Goal: Information Seeking & Learning: Compare options

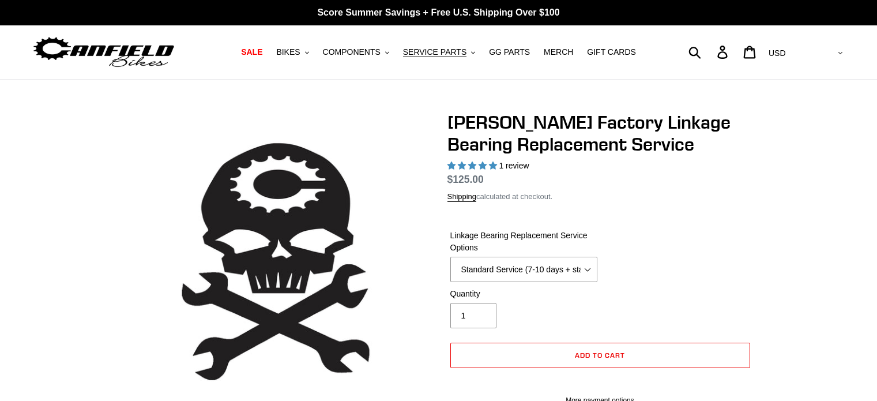
select select "highest-rating"
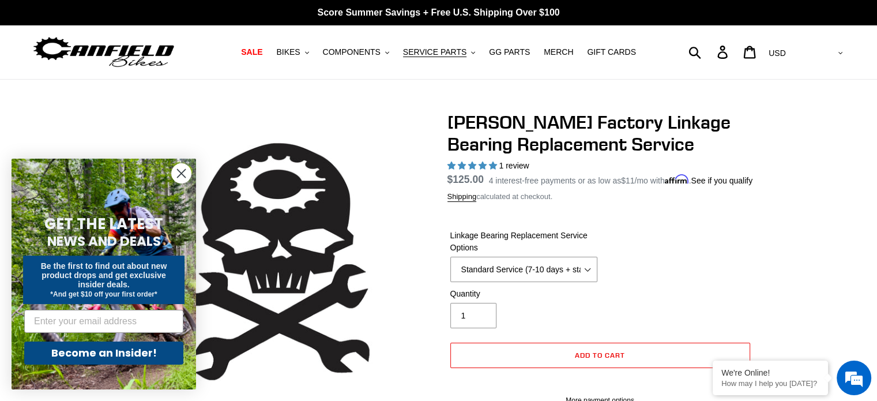
click at [183, 172] on circle "Close dialog" at bounding box center [181, 173] width 19 height 19
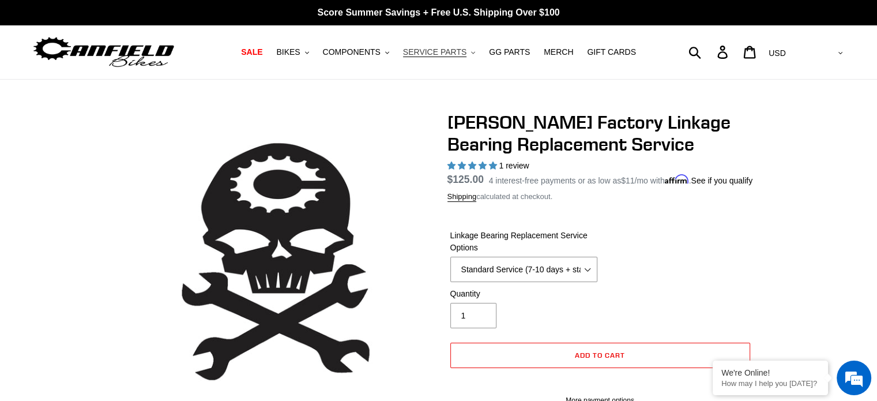
click at [440, 49] on span "SERVICE PARTS" at bounding box center [434, 52] width 63 height 10
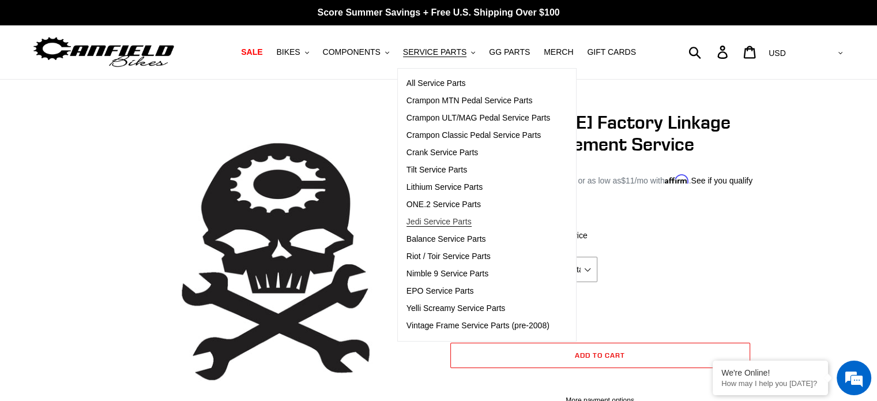
click at [462, 220] on span "Jedi Service Parts" at bounding box center [438, 222] width 65 height 10
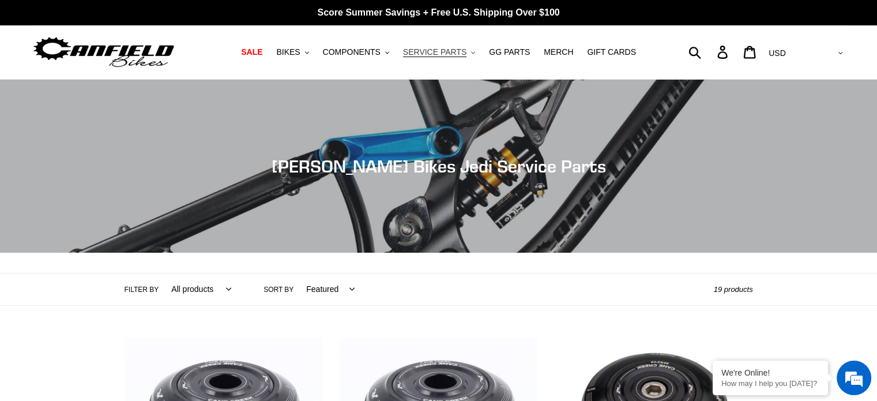
click at [438, 52] on span "SERVICE PARTS" at bounding box center [434, 52] width 63 height 10
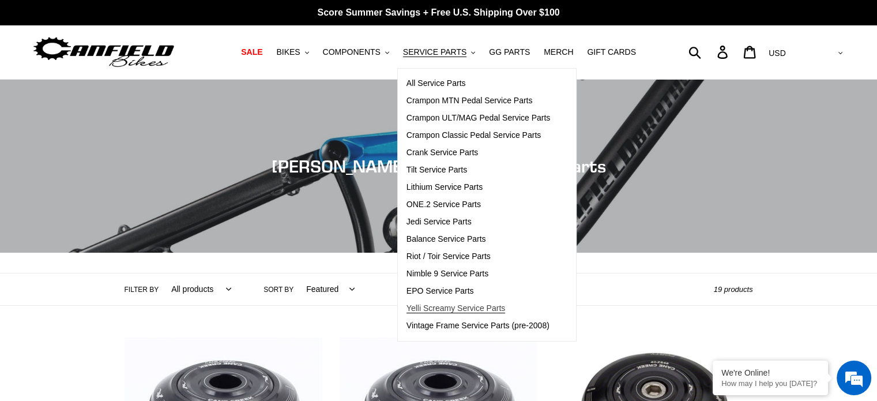
click at [483, 305] on span "Yelli Screamy Service Parts" at bounding box center [455, 308] width 99 height 10
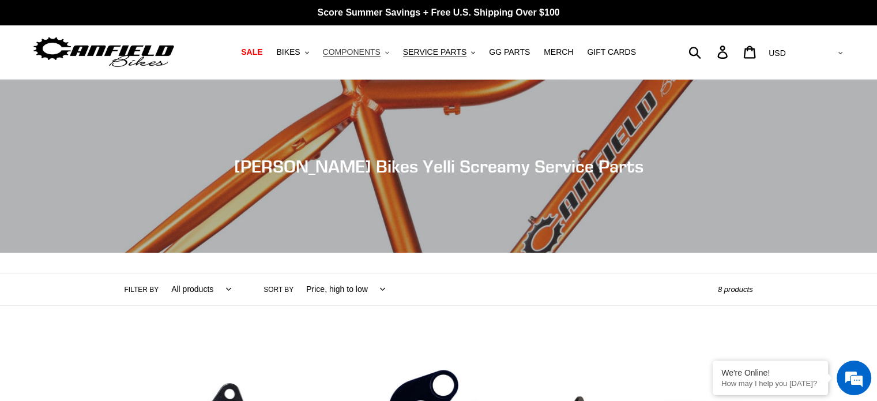
click at [380, 54] on span "COMPONENTS" at bounding box center [352, 52] width 58 height 10
click at [449, 56] on span "SERVICE PARTS" at bounding box center [434, 52] width 63 height 10
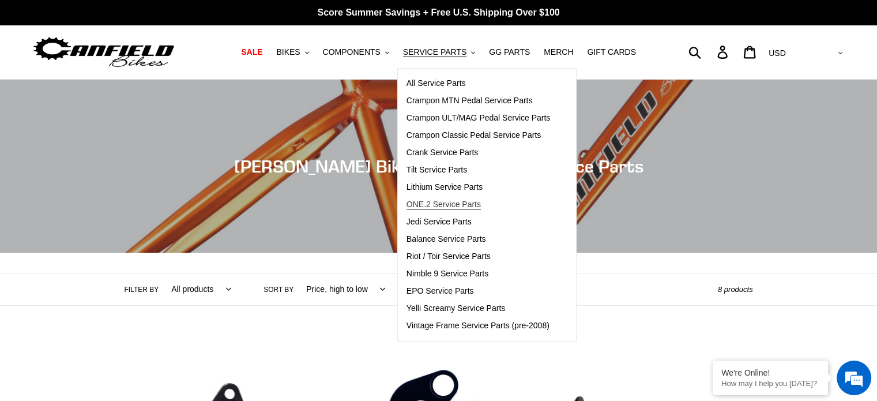
click at [455, 205] on span "ONE.2 Service Parts" at bounding box center [443, 204] width 74 height 10
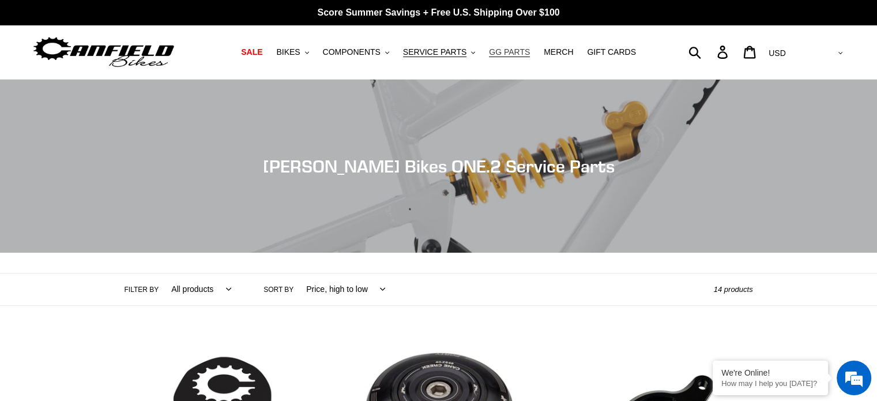
click at [489, 51] on span "GG PARTS" at bounding box center [509, 52] width 41 height 10
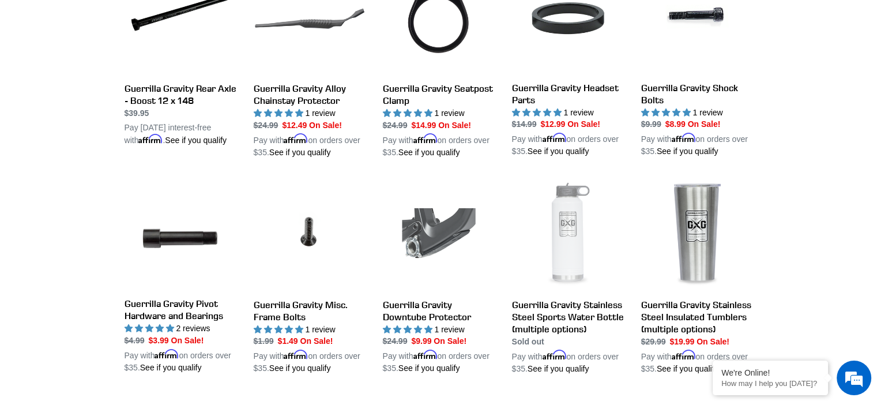
scroll to position [980, 0]
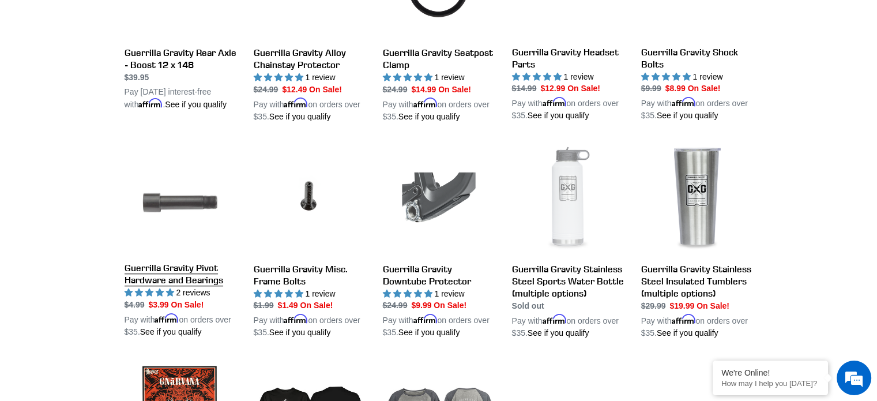
click at [167, 257] on link "Guerrilla Gravity Pivot Hardware and Bearings" at bounding box center [180, 240] width 112 height 195
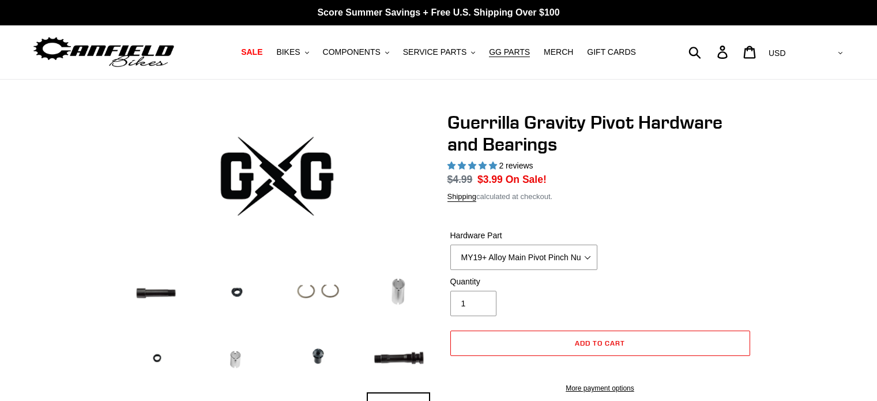
select select "highest-rating"
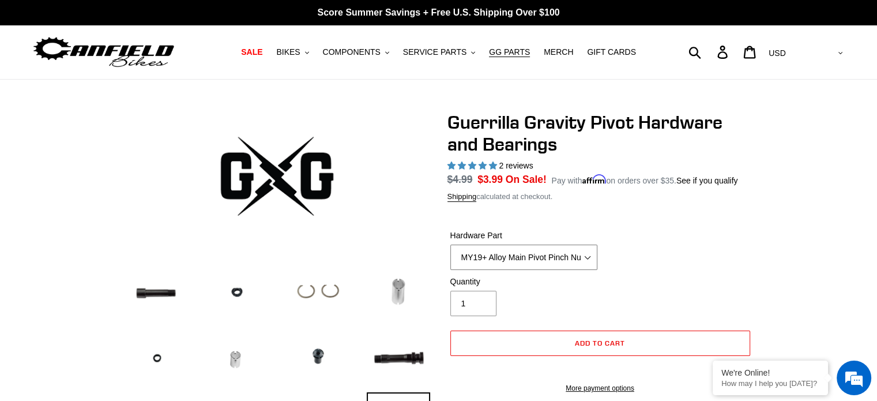
click at [543, 260] on select "MY19+ Alloy Main Pivot Pinch Nut MY19+ Main Pivot Bearing MY19+ Rocker Pivot Ax…" at bounding box center [523, 256] width 147 height 25
click at [734, 266] on div "Hardware Part MY19+ Alloy Main Pivot Pinch Nut MY19+ Main Pivot Bearing MY19+ R…" at bounding box center [599, 252] width 305 height 46
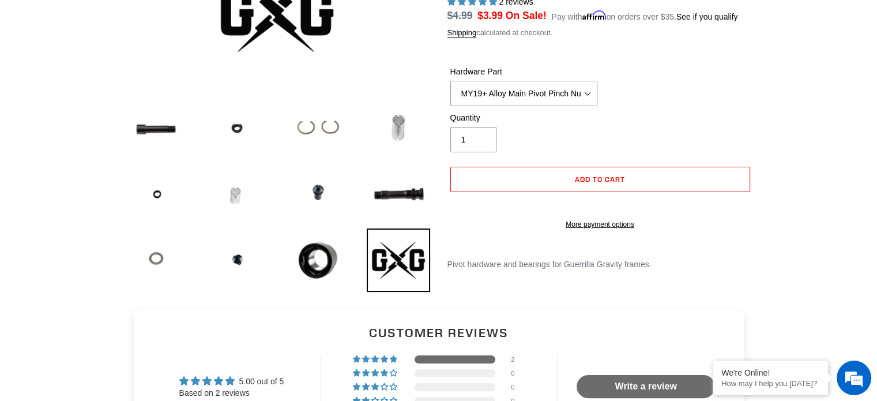
scroll to position [173, 0]
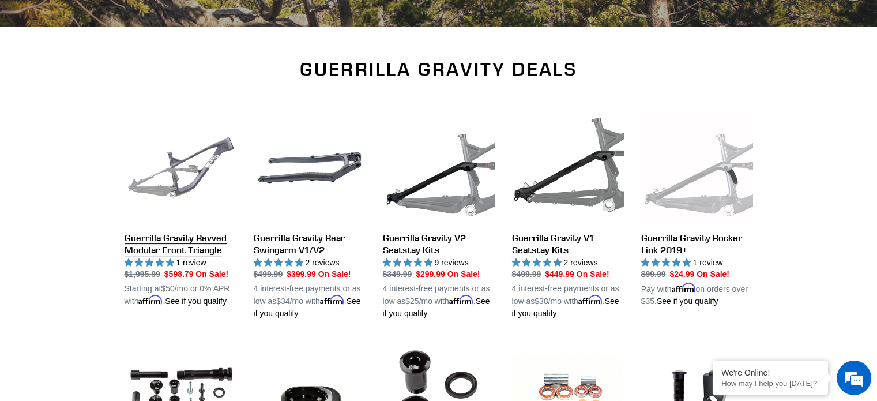
click at [187, 238] on link "Guerrilla Gravity Revved Modular Front Triangle" at bounding box center [180, 210] width 112 height 196
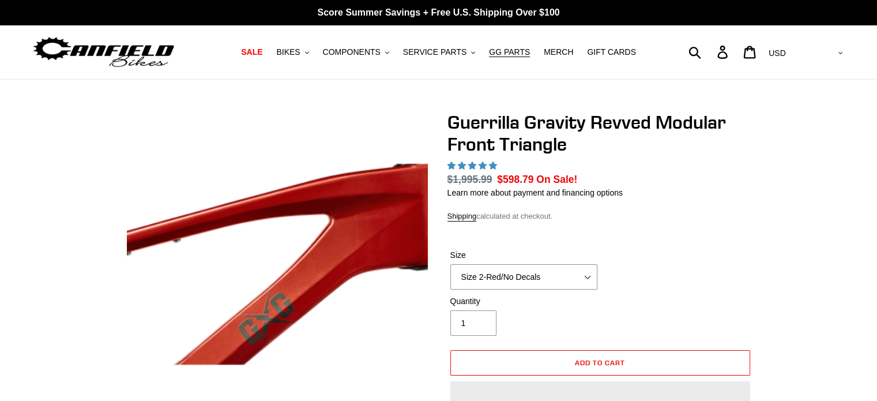
select select "highest-rating"
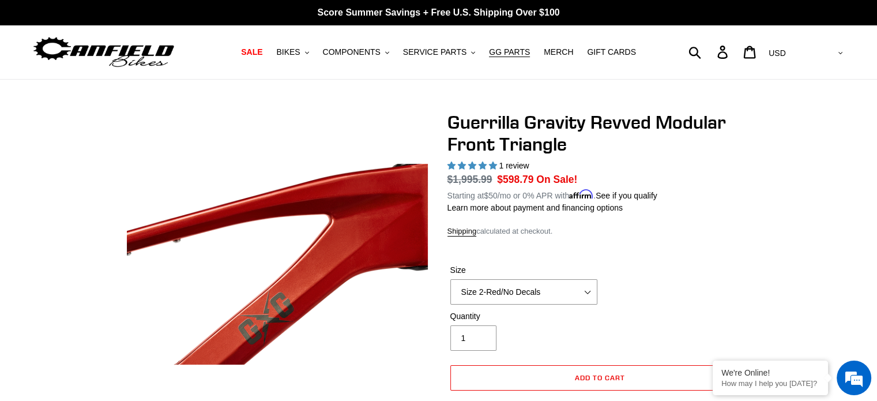
scroll to position [58, 0]
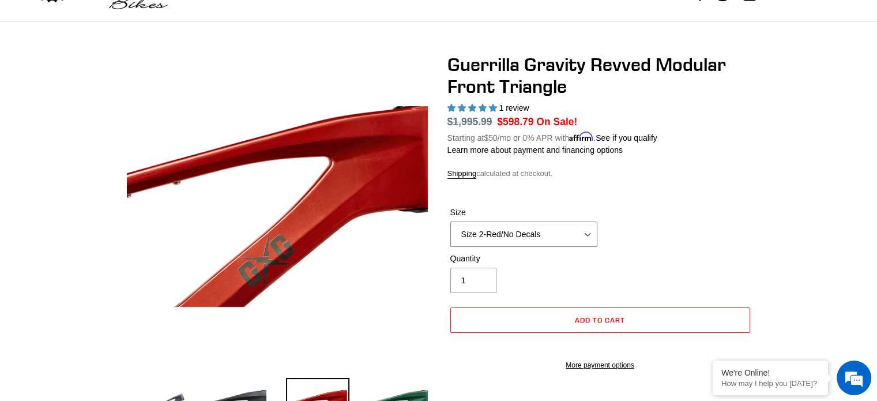
click at [509, 232] on select "Size 2-Gloss Black/No Decals Size 2-Black/Red Decals Size 2-Black/Silver Decals…" at bounding box center [523, 233] width 147 height 25
click at [712, 170] on div "Shipping calculated at checkout." at bounding box center [599, 174] width 305 height 12
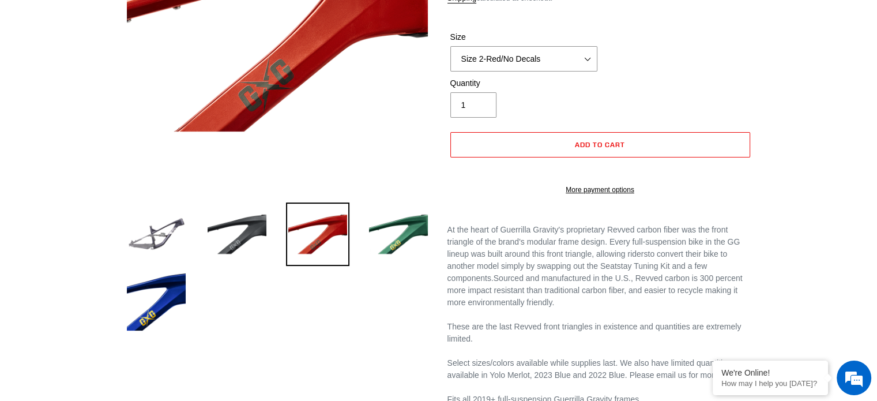
scroll to position [231, 0]
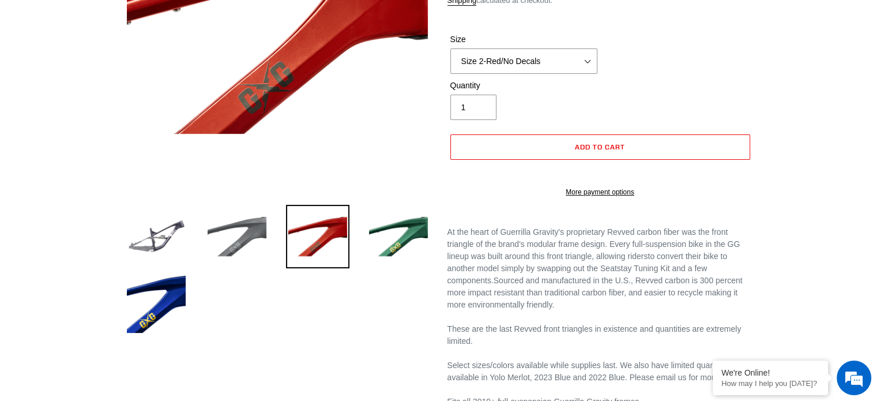
click at [246, 250] on img at bounding box center [236, 236] width 63 height 63
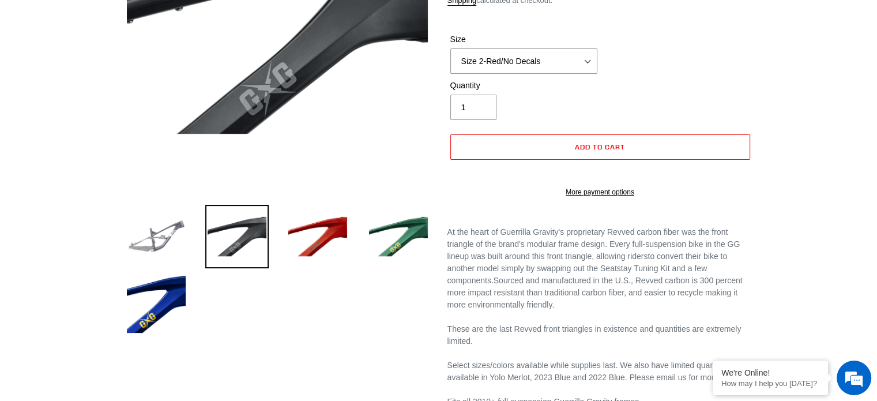
click at [159, 239] on img at bounding box center [155, 236] width 63 height 63
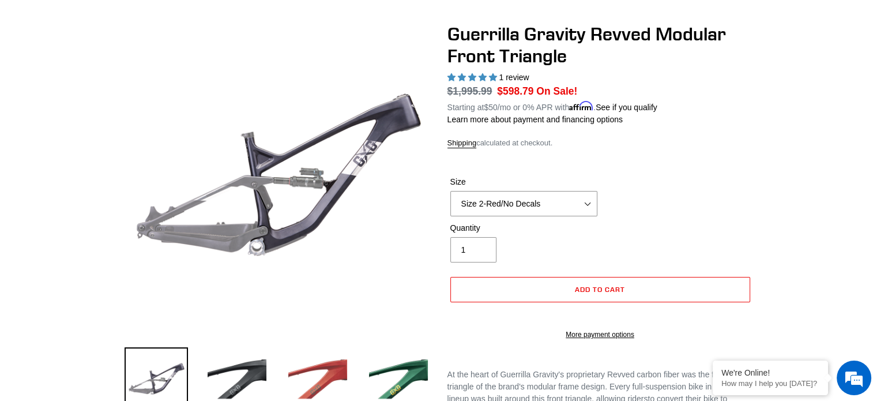
scroll to position [58, 0]
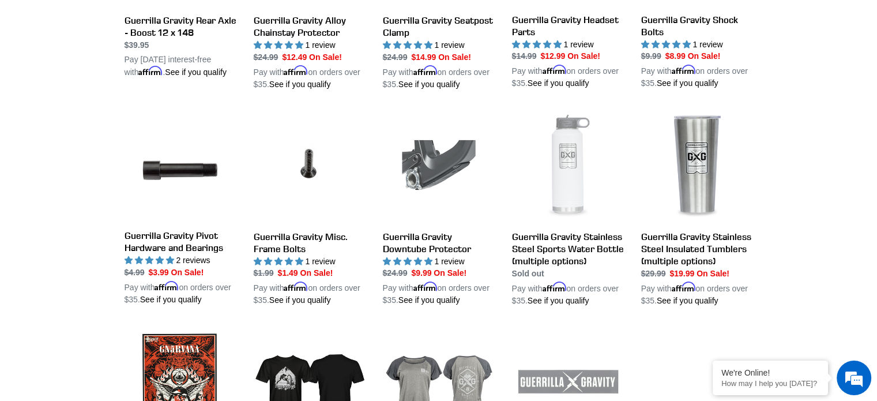
scroll to position [1018, 0]
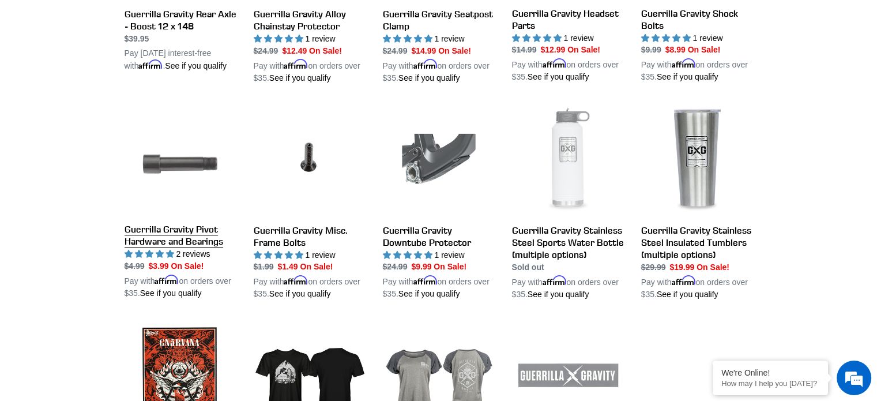
click at [180, 225] on link "Guerrilla Gravity Pivot Hardware and Bearings" at bounding box center [180, 201] width 112 height 195
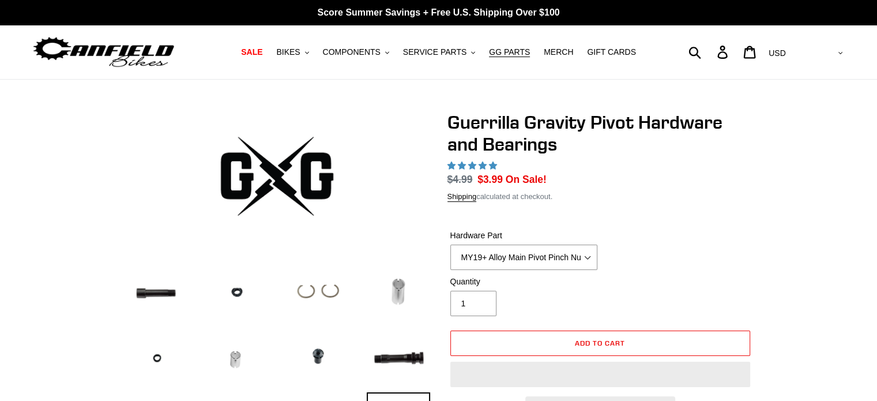
select select "highest-rating"
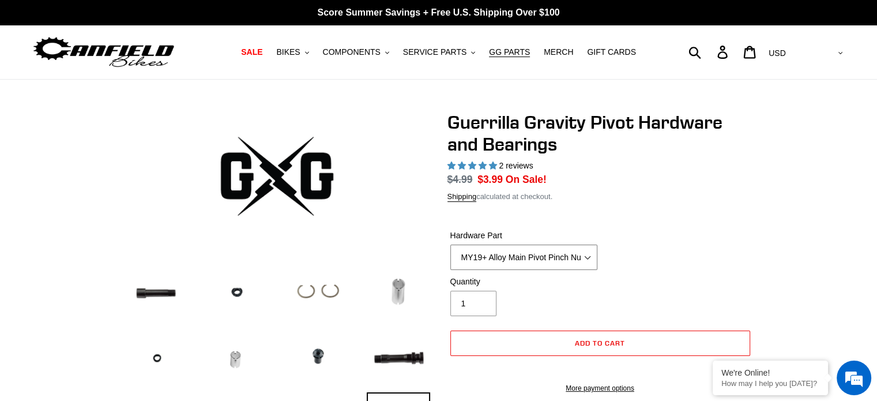
click at [579, 249] on select "MY19+ Alloy Main Pivot Pinch Nut MY19+ Main Pivot Bearing MY19+ Rocker Pivot Ax…" at bounding box center [523, 256] width 147 height 25
click at [788, 207] on div at bounding box center [438, 285] width 877 height 349
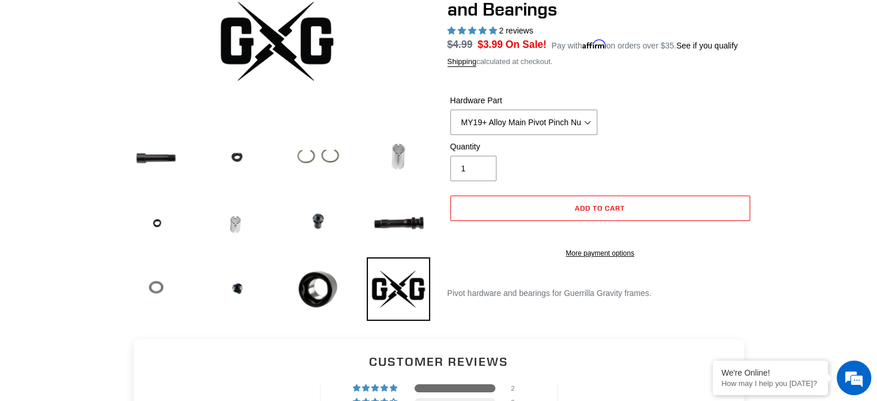
scroll to position [115, 0]
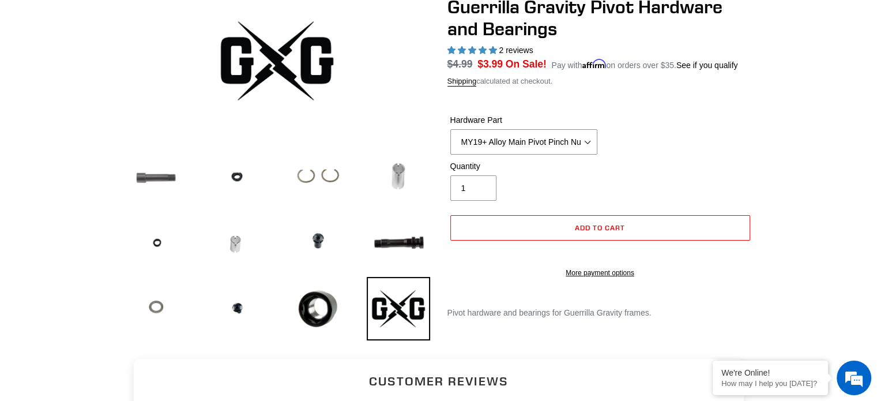
click at [166, 176] on img at bounding box center [155, 175] width 63 height 63
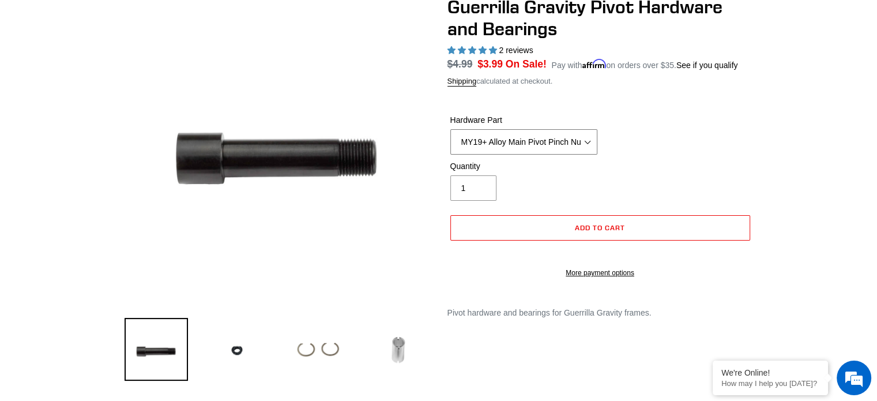
click at [569, 135] on select "MY19+ Alloy Main Pivot Pinch Nut MY19+ Main Pivot Bearing MY19+ Rocker Pivot Ax…" at bounding box center [523, 141] width 147 height 25
click at [756, 145] on div at bounding box center [439, 257] width 692 height 522
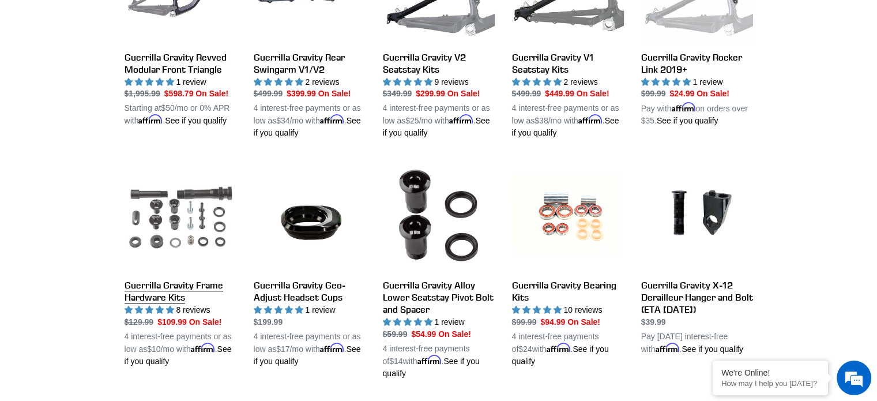
click at [162, 291] on link "Guerrilla Gravity Frame Hardware Kits" at bounding box center [180, 263] width 112 height 208
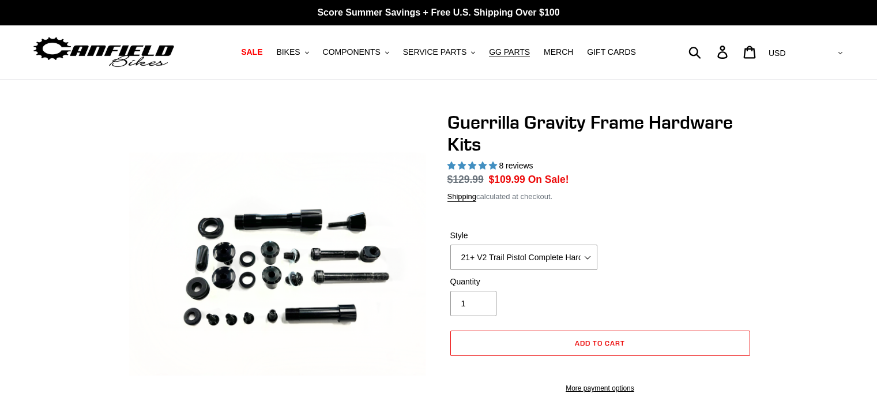
select select "highest-rating"
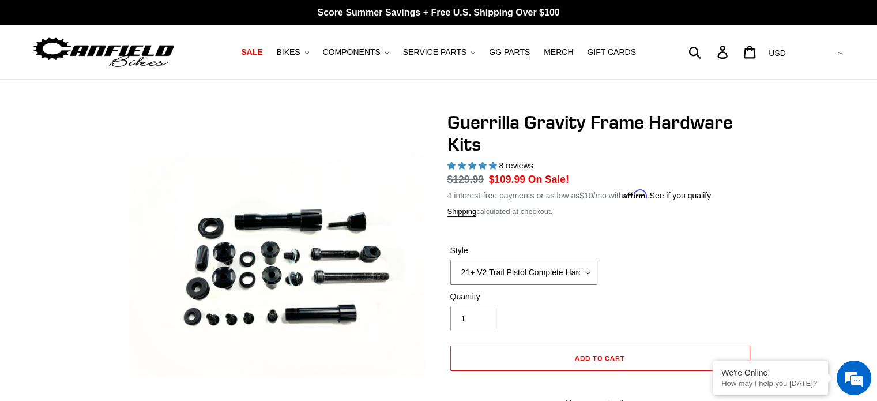
click at [528, 262] on select "19+ Hardware Kit 21+ V2 Trail Pistol Complete Hardware Kit" at bounding box center [523, 271] width 147 height 25
click at [611, 206] on div "Shipping calculated at checkout." at bounding box center [599, 212] width 305 height 12
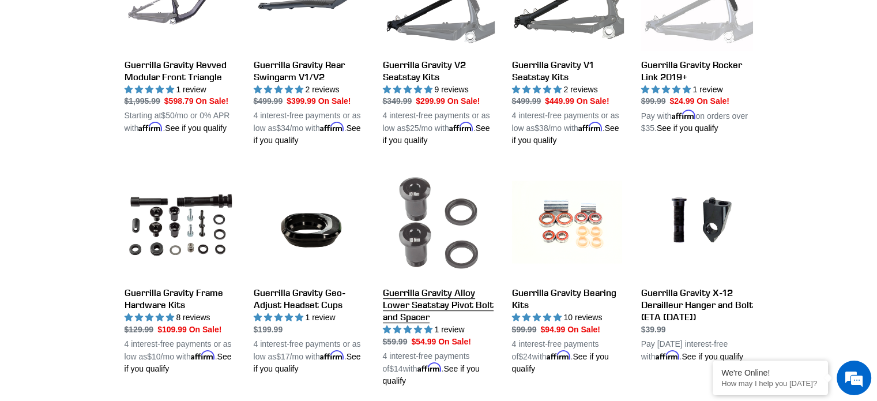
scroll to position [507, 0]
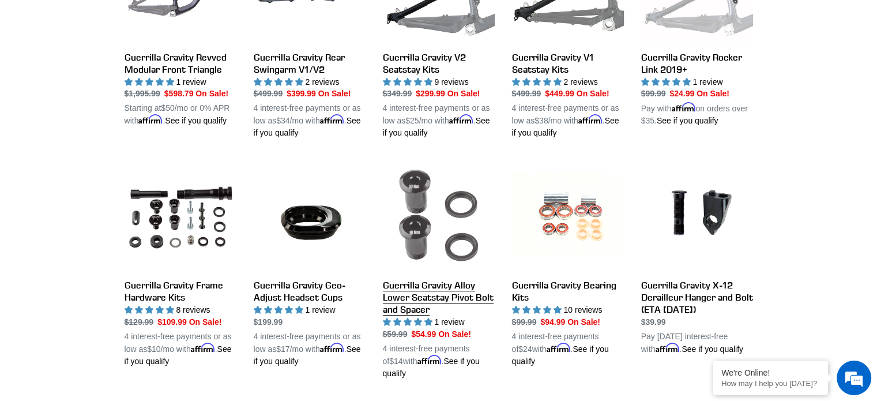
click at [439, 297] on link "Guerrilla Gravity Alloy Lower Seatstay Pivot Bolt and Spacer" at bounding box center [439, 269] width 112 height 220
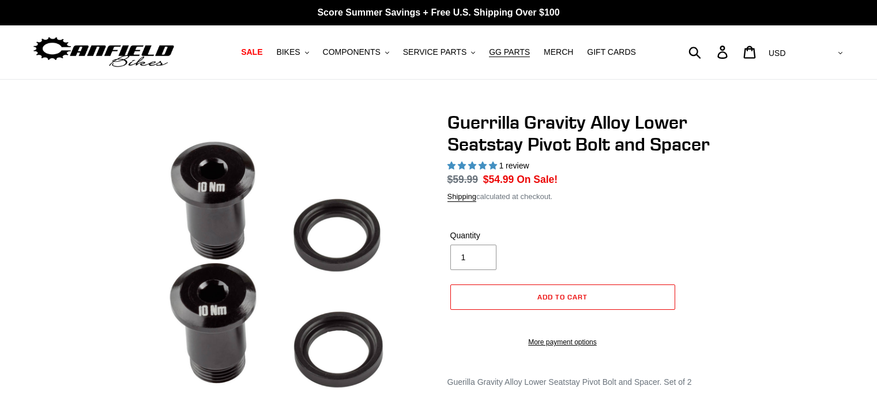
select select "highest-rating"
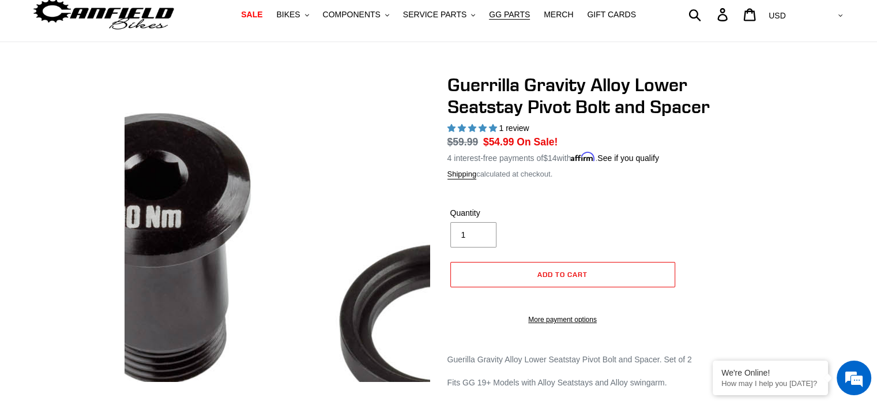
scroll to position [58, 0]
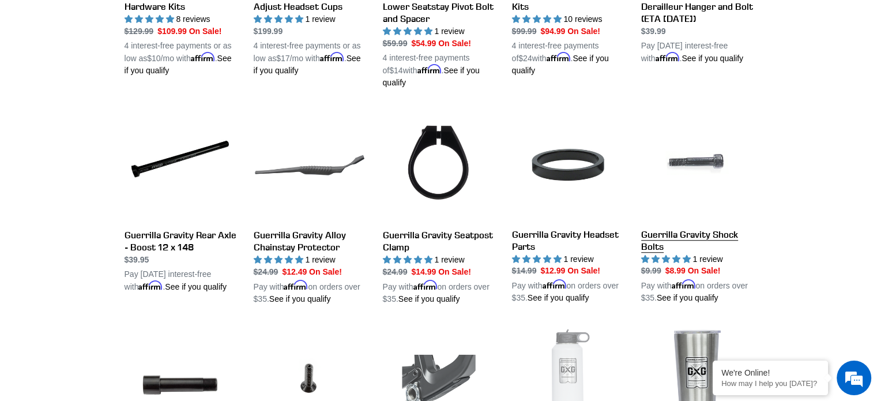
scroll to position [853, 0]
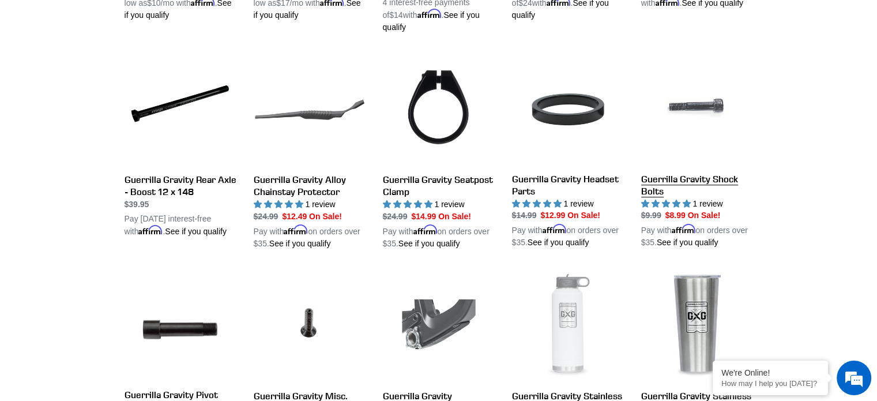
click at [689, 167] on link "Guerrilla Gravity Shock Bolts" at bounding box center [697, 151] width 112 height 195
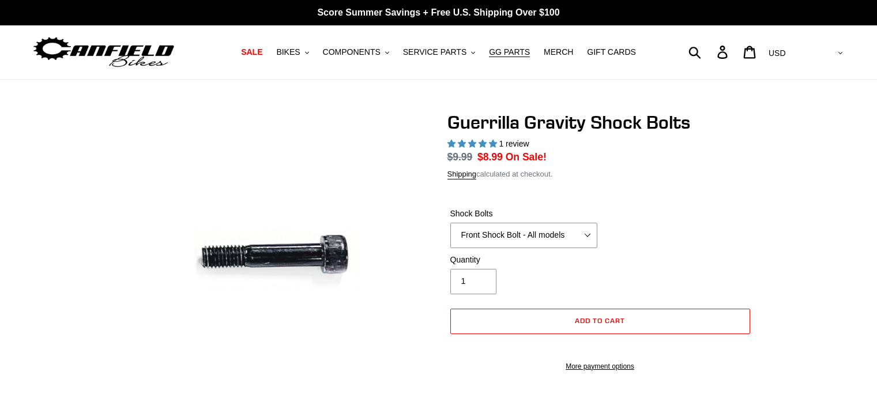
select select "highest-rating"
click at [577, 232] on select "Front Shock Bolt - All models Rear Shock Bolt - Alloy Seatstay Rear Shock Bolt …" at bounding box center [523, 234] width 147 height 25
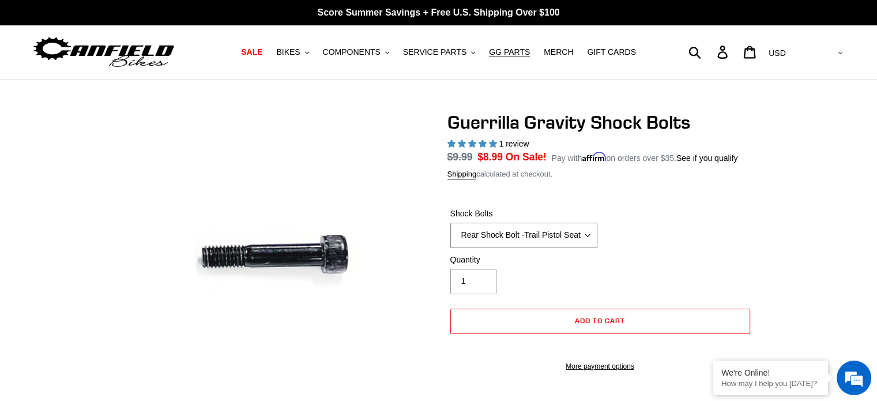
click at [450, 222] on select "Front Shock Bolt - All models Rear Shock Bolt - Alloy Seatstay Rear Shock Bolt …" at bounding box center [523, 234] width 147 height 25
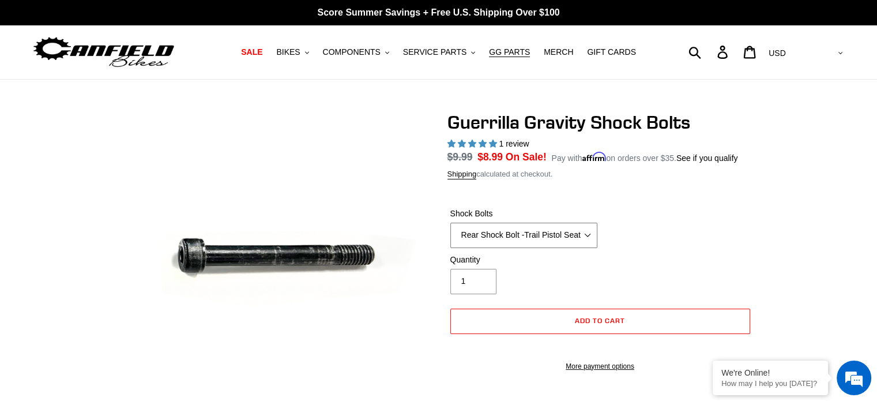
click at [553, 235] on select "Front Shock Bolt - All models Rear Shock Bolt - Alloy Seatstay Rear Shock Bolt …" at bounding box center [523, 234] width 147 height 25
click at [450, 222] on select "Front Shock Bolt - All models Rear Shock Bolt - Alloy Seatstay Rear Shock Bolt …" at bounding box center [523, 234] width 147 height 25
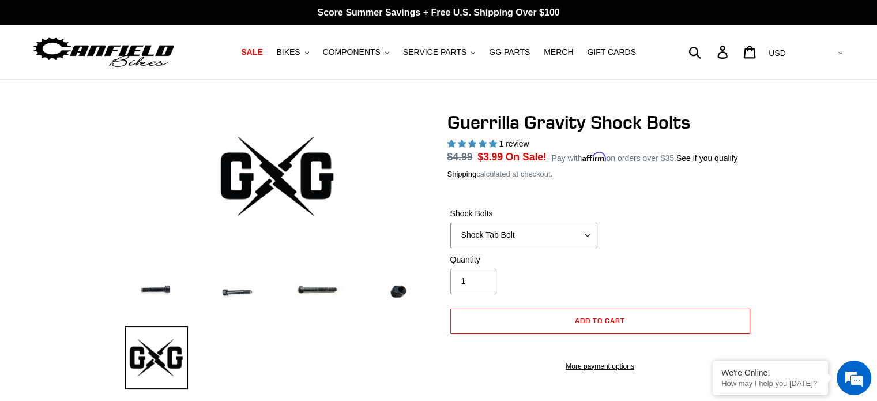
click at [523, 242] on select "Front Shock Bolt - All models Rear Shock Bolt - Alloy Seatstay Rear Shock Bolt …" at bounding box center [523, 234] width 147 height 25
click at [450, 222] on select "Front Shock Bolt - All models Rear Shock Bolt - Alloy Seatstay Rear Shock Bolt …" at bounding box center [523, 234] width 147 height 25
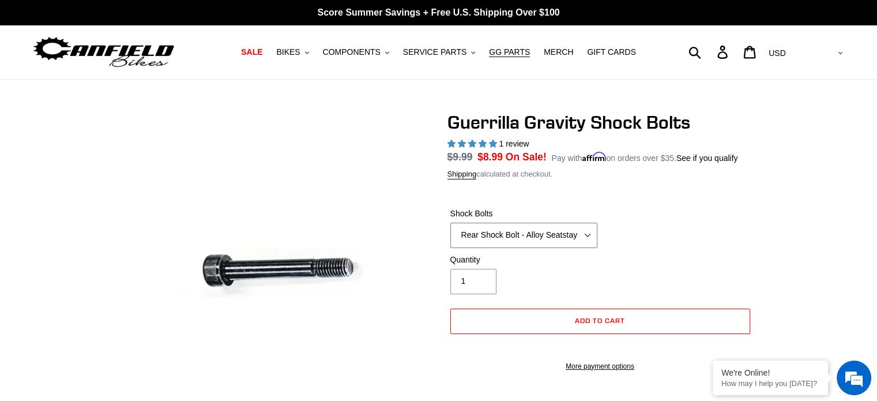
click at [539, 240] on select "Front Shock Bolt - All models Rear Shock Bolt - Alloy Seatstay Rear Shock Bolt …" at bounding box center [523, 234] width 147 height 25
click at [450, 222] on select "Front Shock Bolt - All models Rear Shock Bolt - Alloy Seatstay Rear Shock Bolt …" at bounding box center [523, 234] width 147 height 25
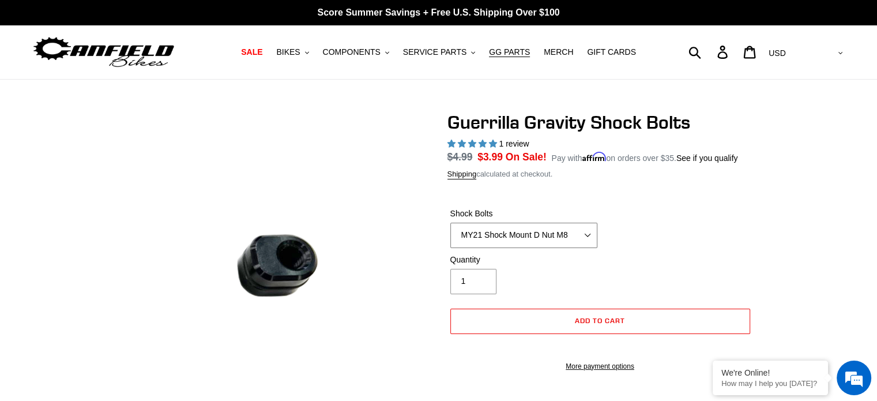
click at [577, 240] on select "Front Shock Bolt - All models Rear Shock Bolt - Alloy Seatstay Rear Shock Bolt …" at bounding box center [523, 234] width 147 height 25
select select "Front Shock Bolt - All models"
click at [450, 222] on select "Front Shock Bolt - All models Rear Shock Bolt - Alloy Seatstay Rear Shock Bolt …" at bounding box center [523, 234] width 147 height 25
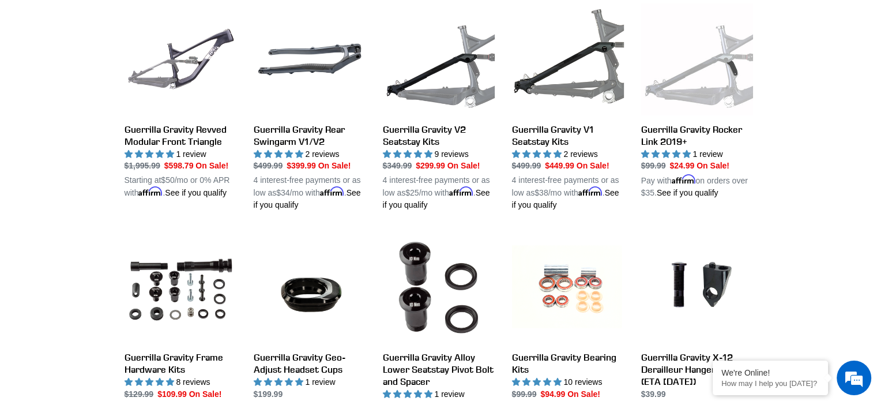
scroll to position [341, 0]
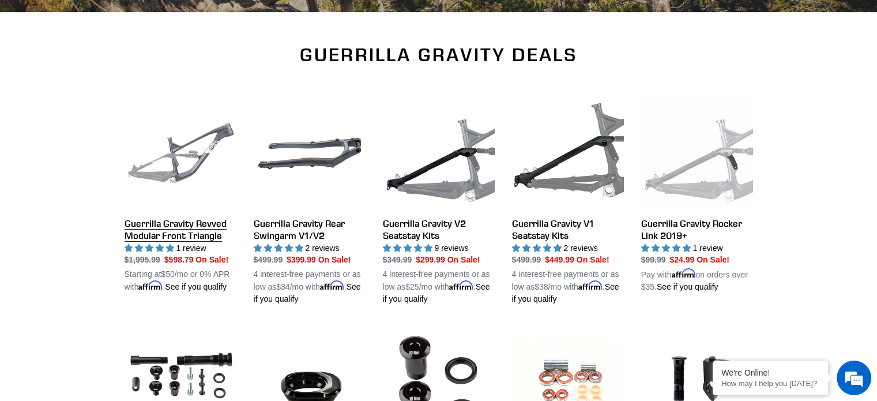
click at [175, 225] on link "Guerrilla Gravity Revved Modular Front Triangle" at bounding box center [180, 195] width 112 height 196
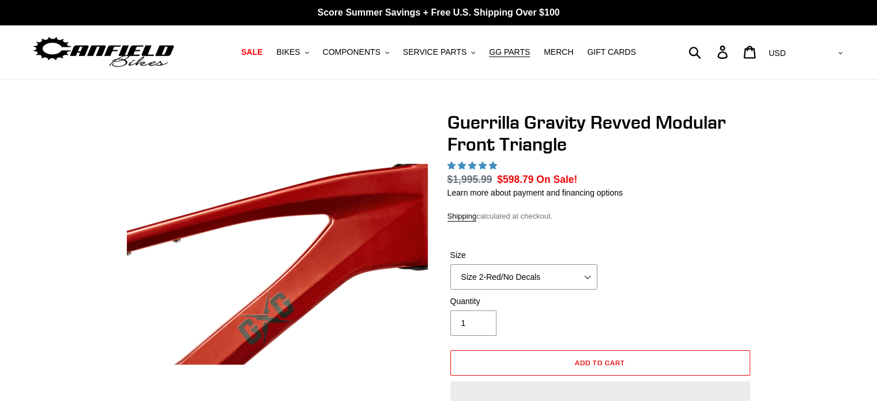
select select "highest-rating"
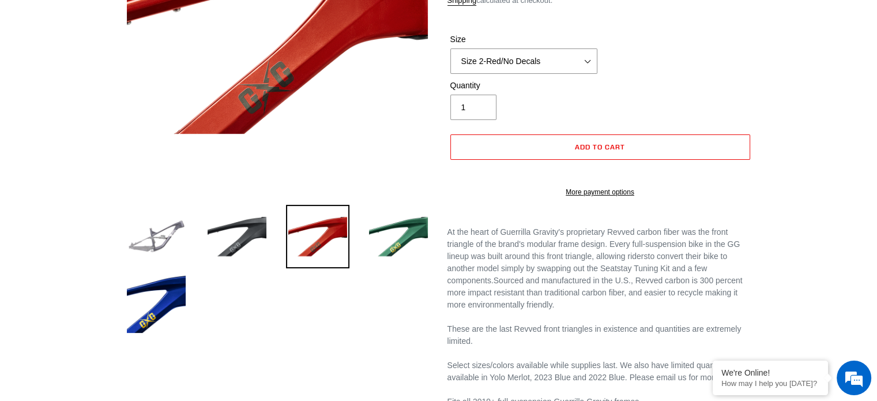
click at [136, 241] on img at bounding box center [155, 236] width 63 height 63
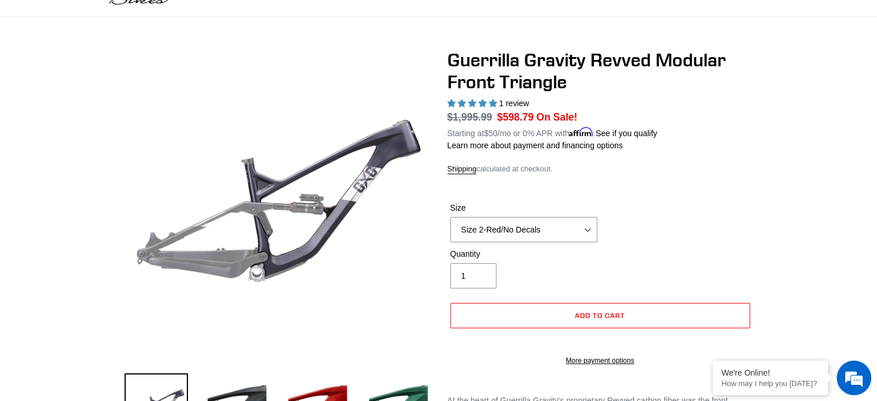
scroll to position [58, 0]
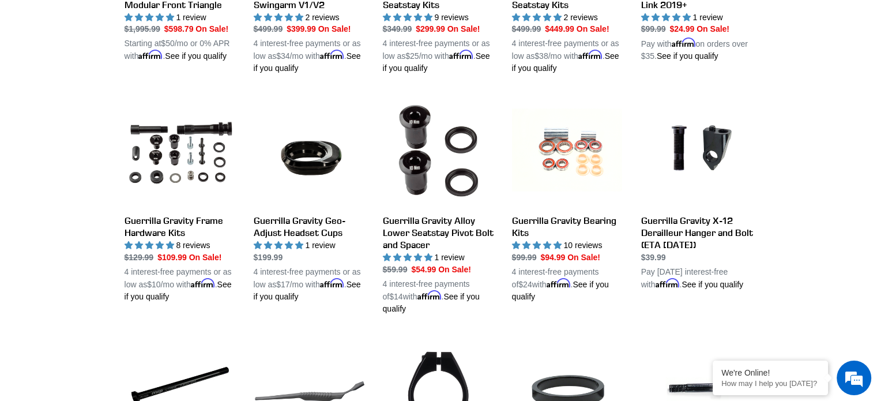
scroll to position [514, 0]
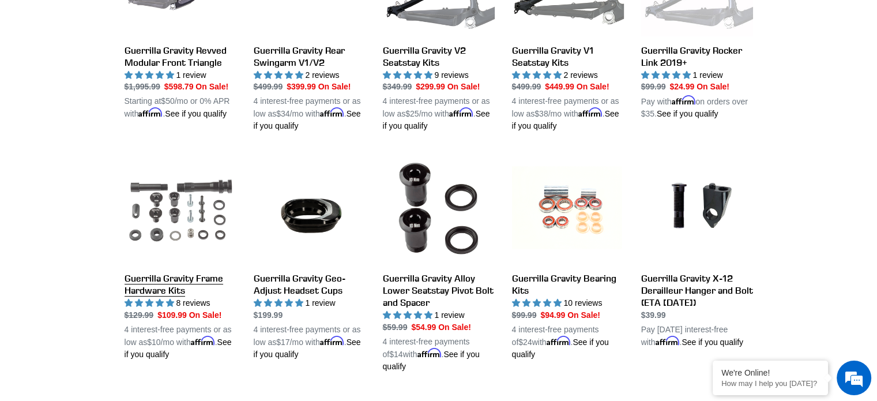
click at [163, 289] on link "Guerrilla Gravity Frame Hardware Kits" at bounding box center [180, 256] width 112 height 208
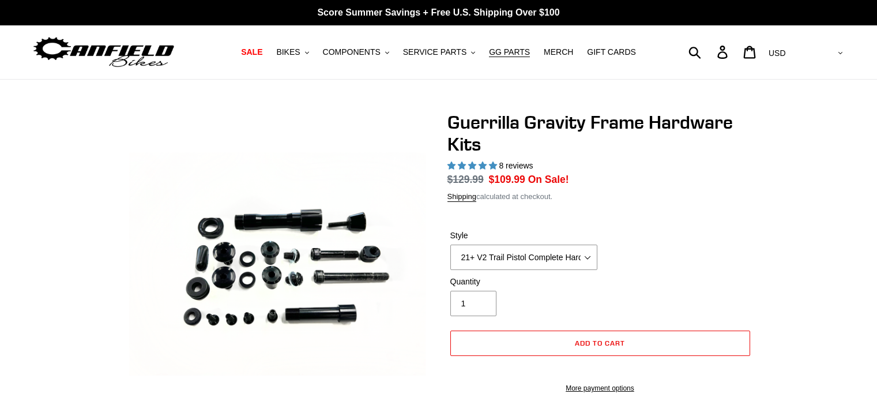
select select "highest-rating"
click at [580, 257] on select "19+ Hardware Kit 21+ V2 Trail Pistol Complete Hardware Kit" at bounding box center [523, 256] width 147 height 25
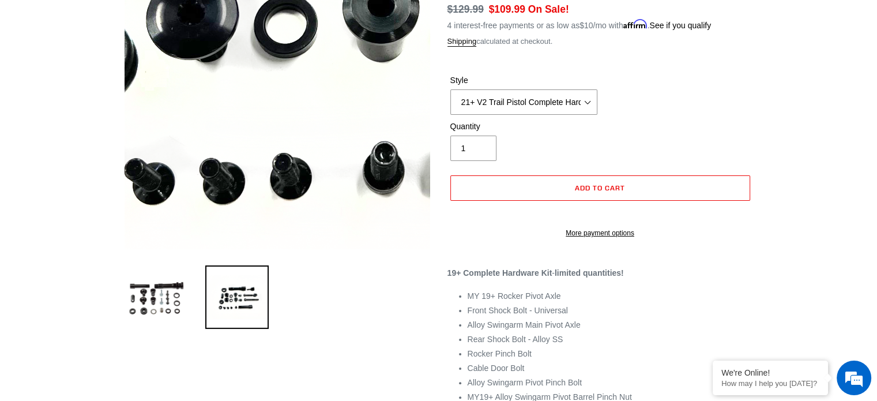
scroll to position [173, 0]
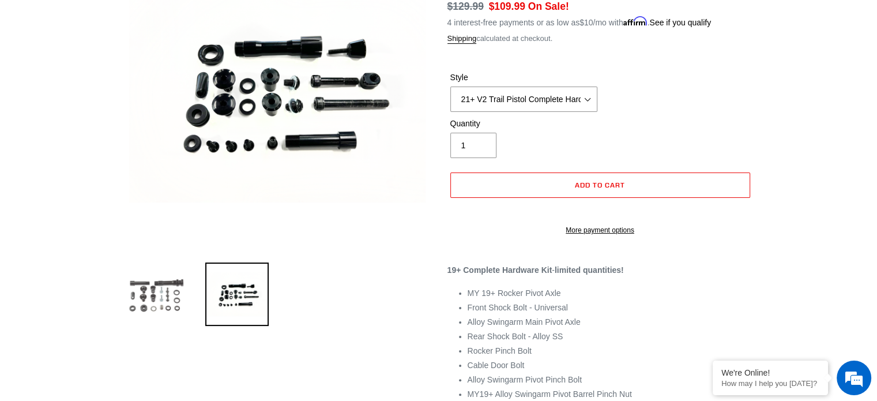
click at [177, 308] on img at bounding box center [155, 293] width 63 height 63
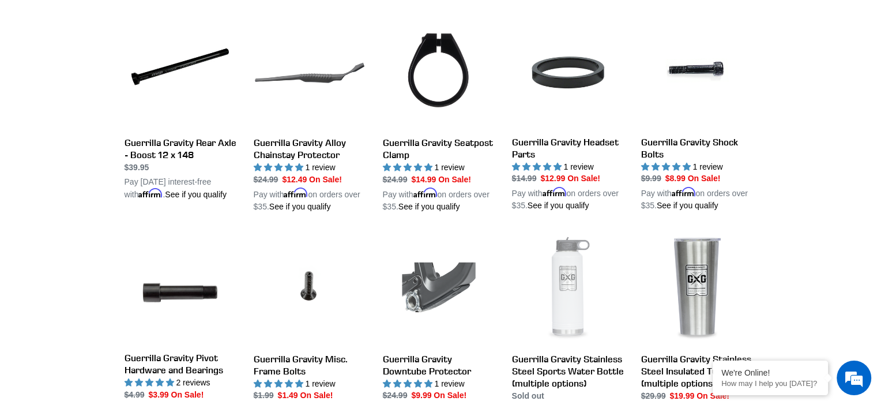
scroll to position [1037, 0]
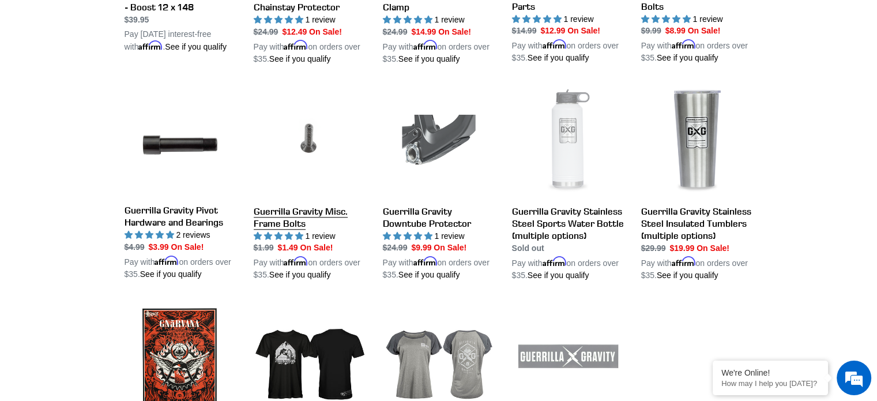
click at [281, 195] on link "Guerrilla Gravity Misc. Frame Bolts" at bounding box center [310, 183] width 112 height 196
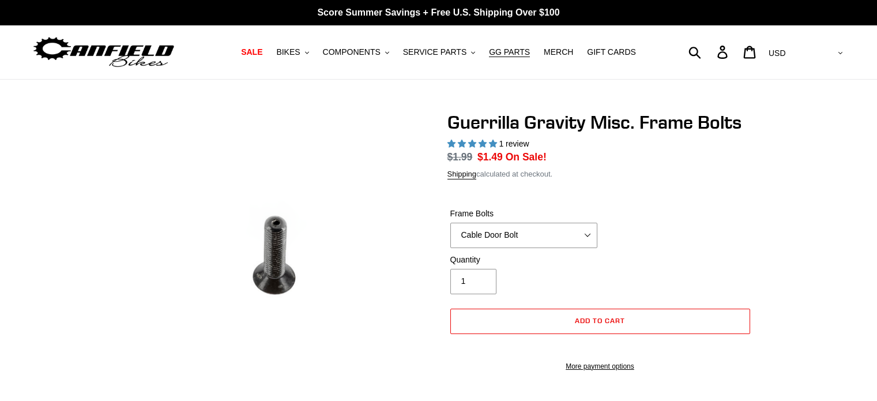
select select "highest-rating"
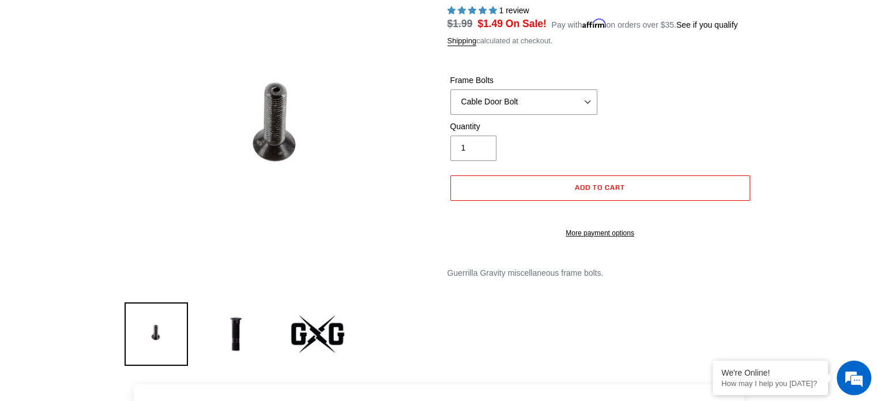
scroll to position [115, 0]
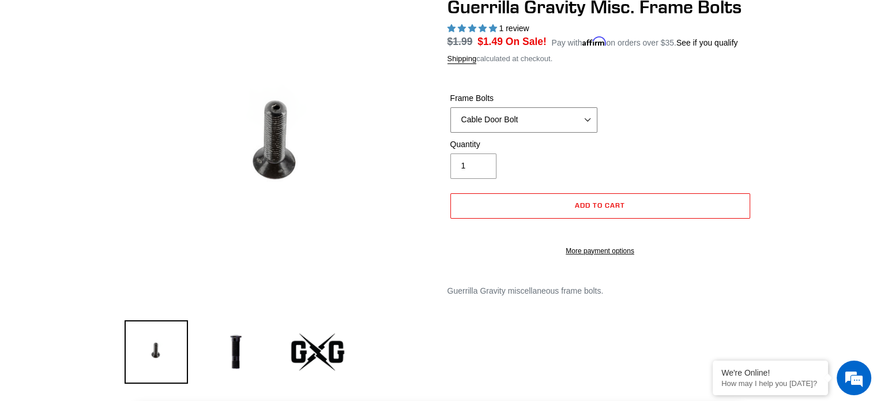
click at [505, 124] on select "Cable Door Bolt X-12 Derailleur Hanger Bolt Bottle Cage Bolt" at bounding box center [523, 119] width 147 height 25
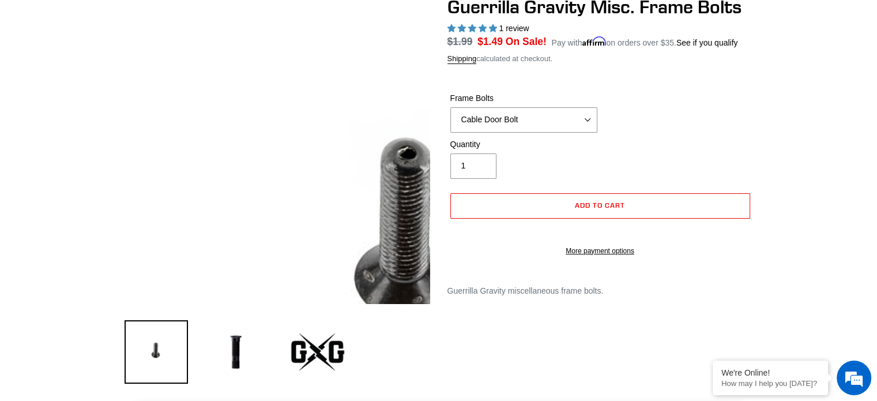
click at [171, 70] on img at bounding box center [411, 249] width 692 height 692
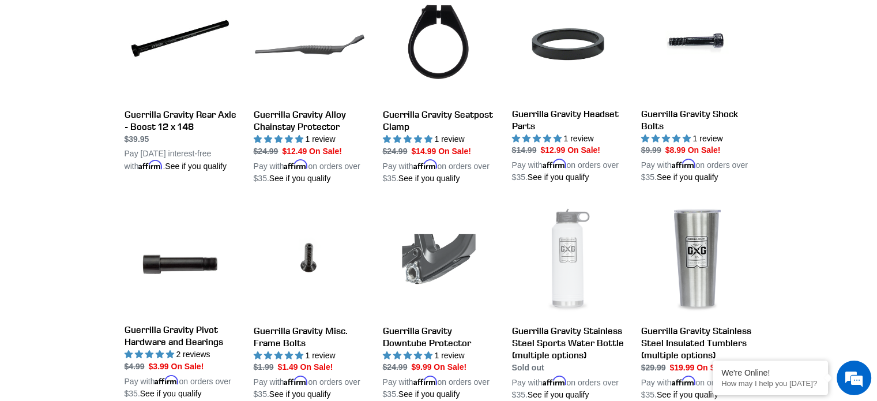
scroll to position [929, 0]
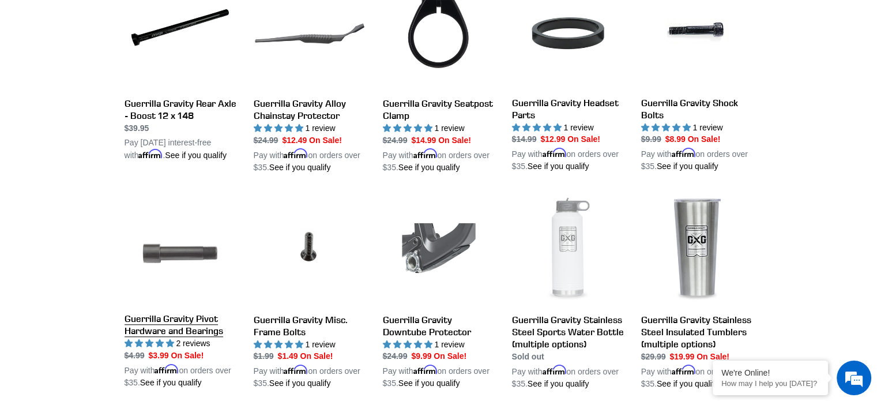
click at [200, 313] on link "Guerrilla Gravity Pivot Hardware and Bearings" at bounding box center [180, 291] width 112 height 195
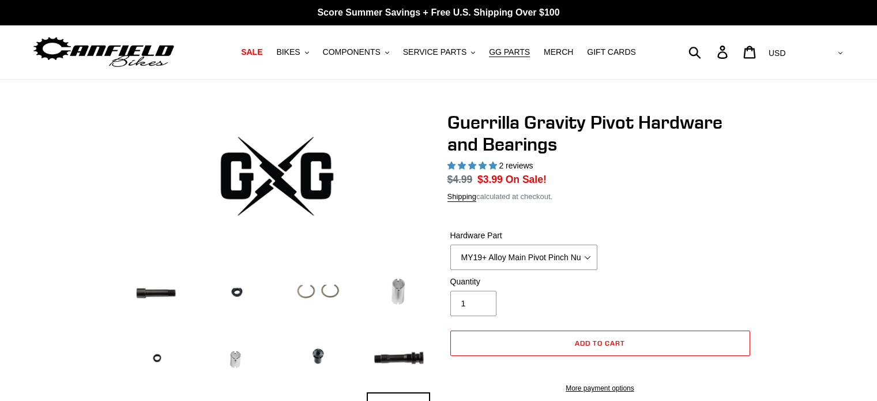
select select "highest-rating"
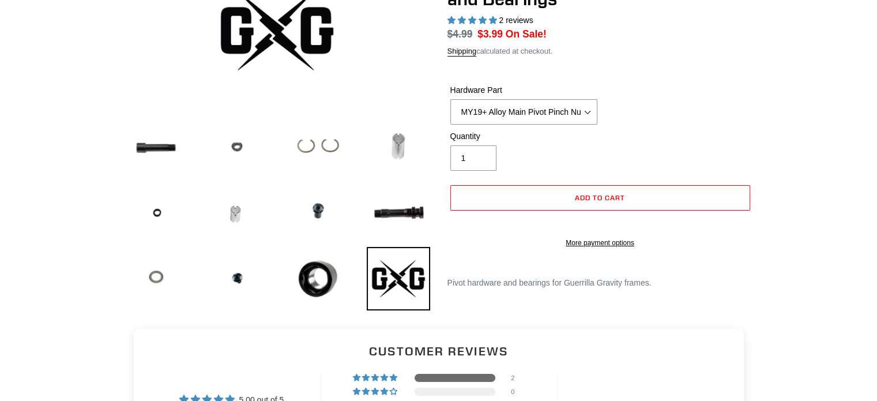
scroll to position [173, 0]
